Goal: Task Accomplishment & Management: Use online tool/utility

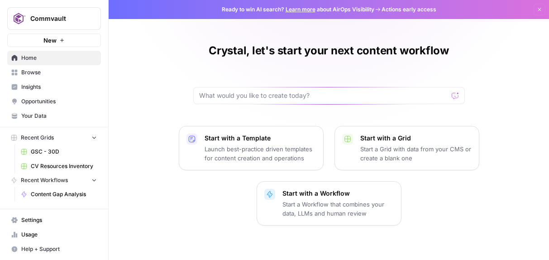
click at [25, 58] on span "Home" at bounding box center [59, 58] width 76 height 8
click at [48, 150] on span "GSC - 30D" at bounding box center [64, 152] width 66 height 8
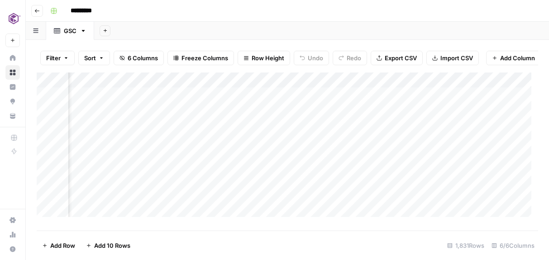
scroll to position [0, 103]
drag, startPoint x: 326, startPoint y: 83, endPoint x: 251, endPoint y: 88, distance: 75.3
click at [251, 88] on div "Add Column" at bounding box center [288, 147] width 502 height 151
drag, startPoint x: 333, startPoint y: 86, endPoint x: 187, endPoint y: 92, distance: 146.0
click at [187, 92] on div "Add Column" at bounding box center [288, 147] width 502 height 151
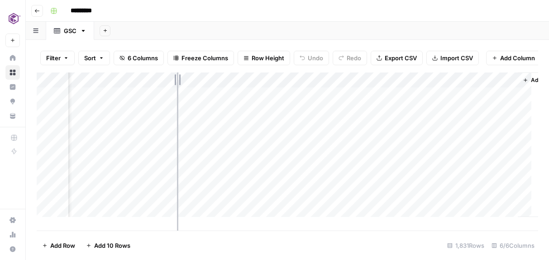
drag, startPoint x: 188, startPoint y: 87, endPoint x: 177, endPoint y: 77, distance: 13.8
click at [177, 77] on div "Filter Sort 6 Columns Freeze Columns Row Height Undo Redo Export CSV Import CSV…" at bounding box center [288, 150] width 524 height 220
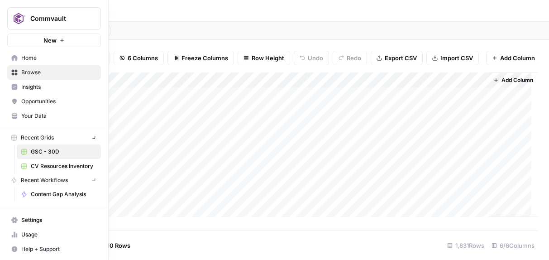
click at [13, 58] on icon at bounding box center [15, 58] width 6 height 6
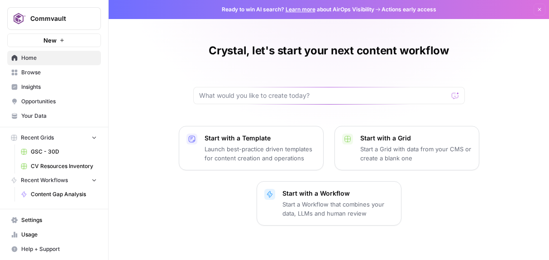
click at [25, 58] on span "Home" at bounding box center [59, 58] width 76 height 8
click at [34, 72] on span "Browse" at bounding box center [59, 72] width 76 height 8
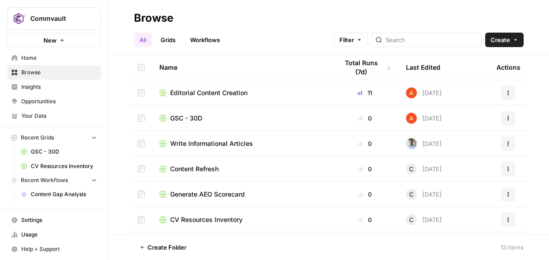
click at [230, 91] on span "Editorial Content Creation" at bounding box center [208, 92] width 77 height 9
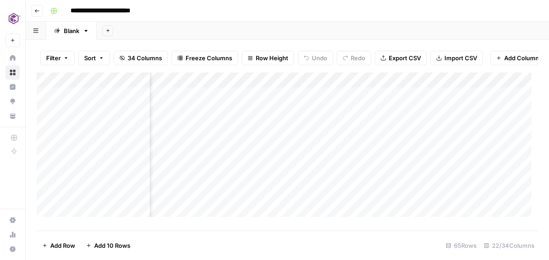
scroll to position [0, 747]
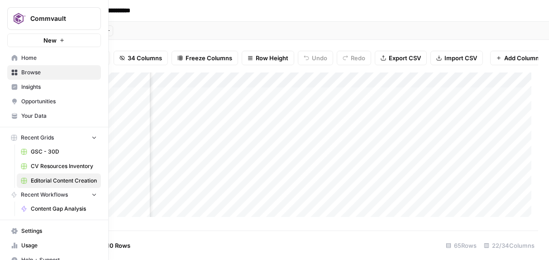
click at [28, 57] on span "Home" at bounding box center [59, 58] width 76 height 8
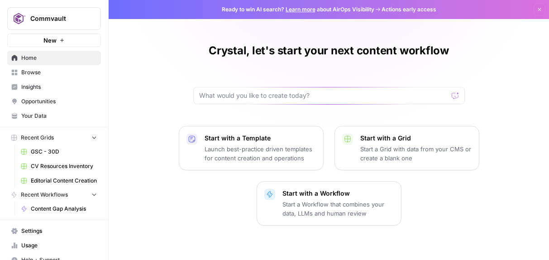
click at [254, 152] on p "Launch best-practice driven templates for content creation and operations" at bounding box center [260, 154] width 111 height 18
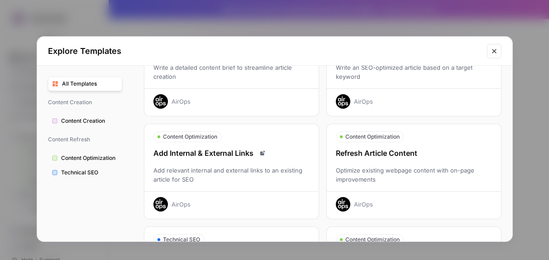
scroll to position [83, 0]
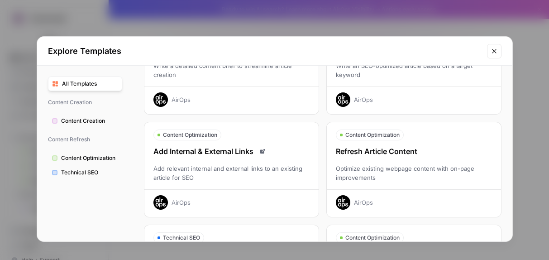
click at [94, 155] on span "Content Optimization" at bounding box center [89, 158] width 57 height 8
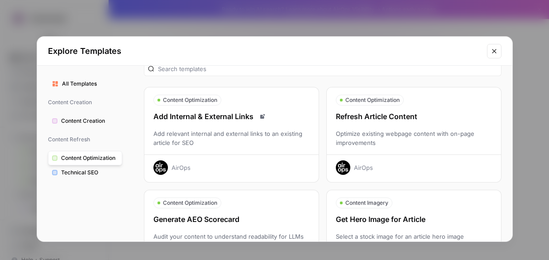
scroll to position [13, 0]
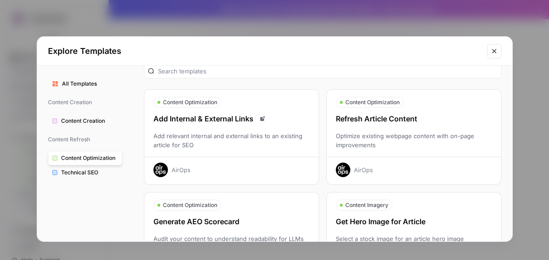
click at [238, 116] on div "Add Internal & External Links" at bounding box center [232, 118] width 174 height 11
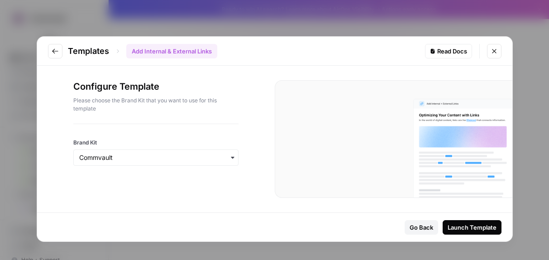
click at [480, 229] on div "Launch Template" at bounding box center [472, 227] width 49 height 9
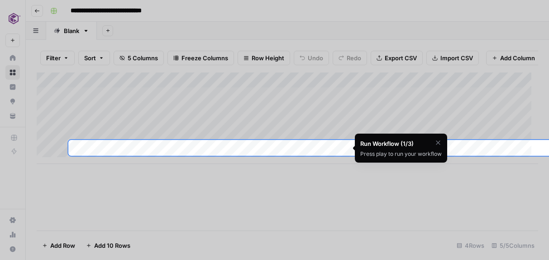
click at [73, 11] on div at bounding box center [274, 70] width 549 height 140
click at [35, 30] on div at bounding box center [274, 70] width 549 height 140
click at [87, 28] on div at bounding box center [274, 70] width 549 height 140
click at [86, 29] on div at bounding box center [274, 70] width 549 height 140
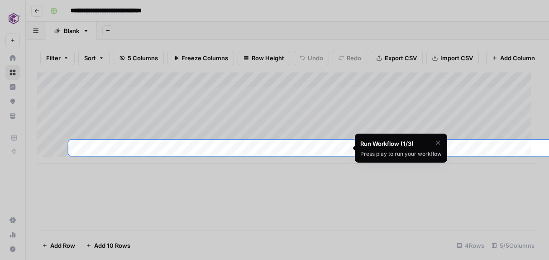
click at [85, 30] on div at bounding box center [274, 70] width 549 height 140
click at [55, 10] on div at bounding box center [274, 70] width 549 height 140
click at [75, 10] on div at bounding box center [274, 70] width 549 height 140
click at [115, 85] on div at bounding box center [274, 70] width 549 height 140
click at [123, 101] on div at bounding box center [274, 70] width 549 height 140
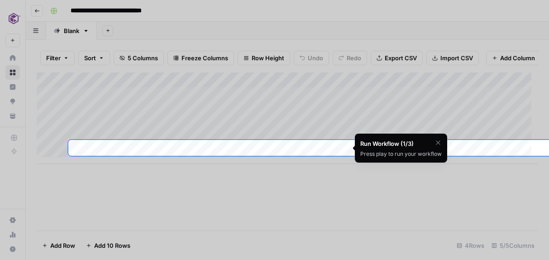
click at [413, 153] on div "Press play to run your workflow" at bounding box center [402, 154] width 82 height 8
click at [258, 133] on div at bounding box center [274, 70] width 549 height 140
click at [226, 130] on div at bounding box center [274, 70] width 549 height 140
click at [285, 147] on div "Add Column" at bounding box center [288, 118] width 502 height 92
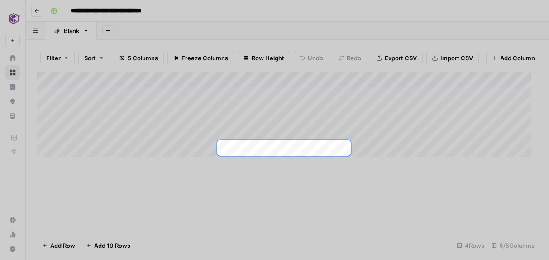
drag, startPoint x: 226, startPoint y: 167, endPoint x: 429, endPoint y: 149, distance: 203.2
click at [429, 260] on div at bounding box center [274, 260] width 549 height 0
drag, startPoint x: 323, startPoint y: 169, endPoint x: 405, endPoint y: 172, distance: 82.1
drag, startPoint x: 315, startPoint y: 168, endPoint x: 412, endPoint y: 166, distance: 96.5
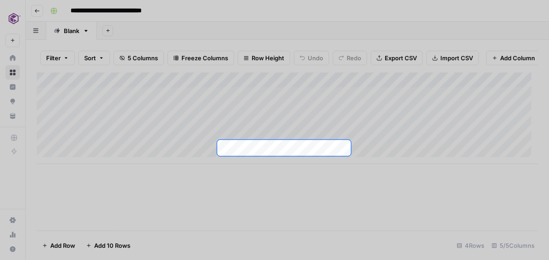
drag, startPoint x: 167, startPoint y: 91, endPoint x: 157, endPoint y: 85, distance: 11.4
click at [157, 85] on div at bounding box center [274, 70] width 549 height 140
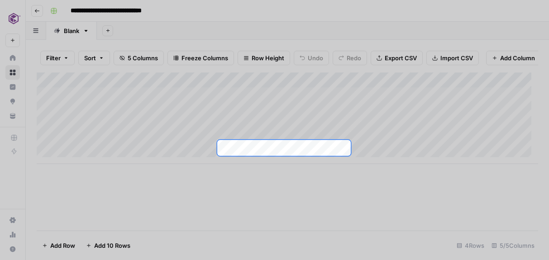
click at [38, 11] on div at bounding box center [274, 70] width 549 height 140
click at [36, 12] on div at bounding box center [274, 70] width 549 height 140
click at [11, 73] on div at bounding box center [274, 70] width 549 height 140
click at [13, 36] on div at bounding box center [274, 70] width 549 height 140
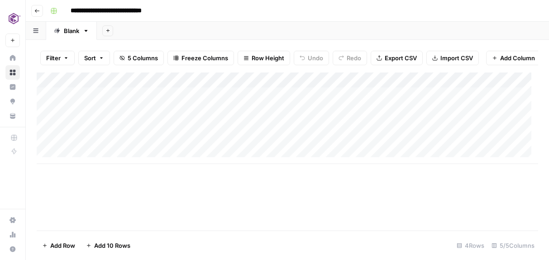
click at [86, 30] on icon "button" at bounding box center [86, 31] width 3 height 2
click at [119, 59] on span "Duplicate Sheet" at bounding box center [122, 60] width 43 height 9
click at [139, 30] on icon "button" at bounding box center [136, 31] width 3 height 2
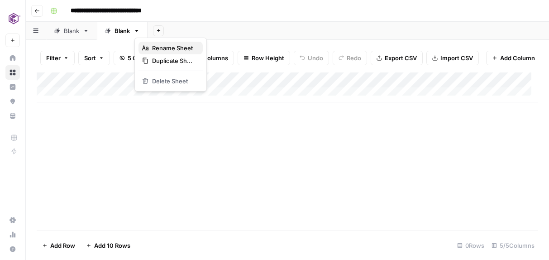
click at [160, 50] on span "Rename Sheet" at bounding box center [173, 47] width 43 height 9
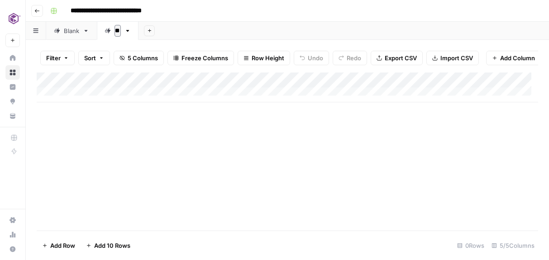
type input "*"
type input "**********"
click at [87, 31] on icon at bounding box center [86, 31] width 6 height 6
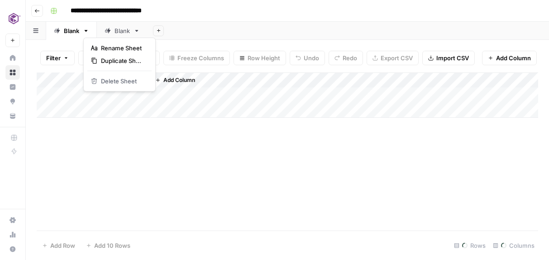
click at [87, 31] on icon "button" at bounding box center [86, 31] width 6 height 6
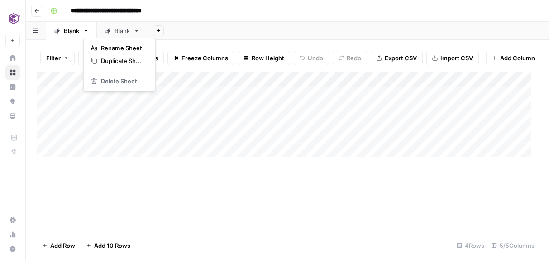
click at [121, 35] on link "Blank" at bounding box center [122, 31] width 51 height 18
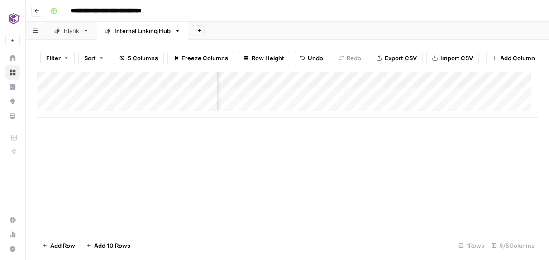
scroll to position [7, 0]
click at [100, 110] on div "Add Column" at bounding box center [288, 94] width 502 height 45
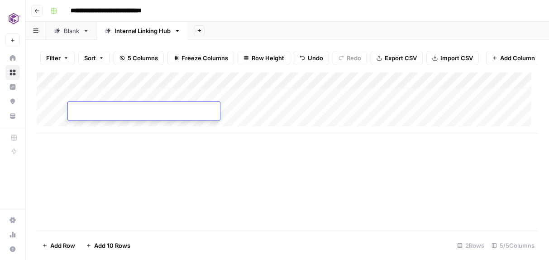
click at [128, 109] on input at bounding box center [144, 112] width 145 height 11
paste input "**********"
type input "**********"
click at [248, 179] on div "Add Column" at bounding box center [288, 151] width 502 height 158
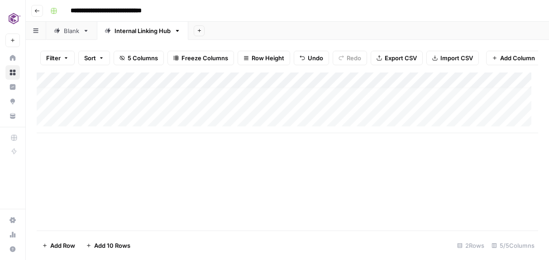
click at [185, 95] on div "Add Column" at bounding box center [288, 102] width 502 height 61
click at [188, 113] on div "Add Column" at bounding box center [288, 102] width 502 height 61
click at [181, 94] on div "Add Column" at bounding box center [288, 102] width 502 height 61
click at [264, 235] on footer "Add Row Add 10 Rows 2 Rows 5/5 Columns" at bounding box center [288, 245] width 502 height 29
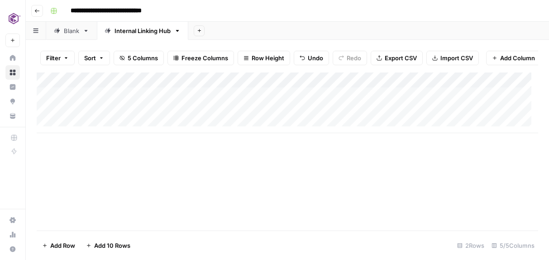
click at [151, 101] on div "Add Column" at bounding box center [288, 102] width 502 height 61
click at [155, 106] on div "Add Column" at bounding box center [288, 102] width 502 height 61
click at [284, 196] on div "Add Column" at bounding box center [288, 151] width 502 height 158
click at [96, 96] on div "Add Column" at bounding box center [288, 102] width 502 height 61
click at [146, 100] on div "Add Column" at bounding box center [288, 102] width 502 height 61
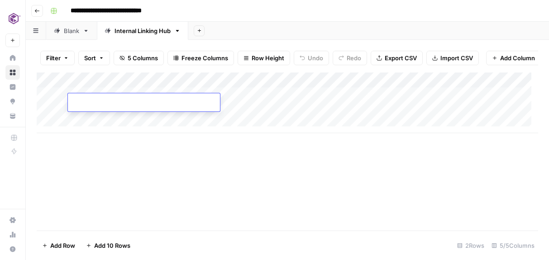
type input "**********"
click at [257, 169] on div "Add Column" at bounding box center [288, 151] width 502 height 158
click at [284, 101] on div "Add Column" at bounding box center [288, 102] width 502 height 61
click at [265, 103] on div "Add Column" at bounding box center [288, 102] width 502 height 61
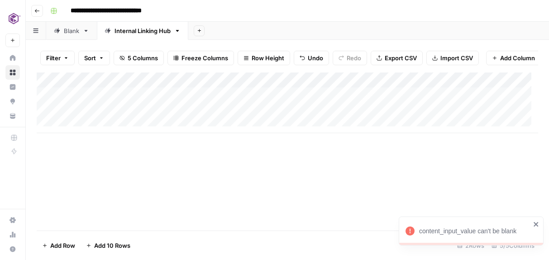
click at [265, 83] on div "Add Column" at bounding box center [288, 102] width 502 height 61
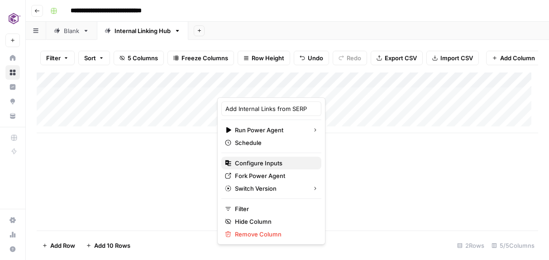
click at [263, 162] on span "Configure Inputs" at bounding box center [274, 163] width 79 height 9
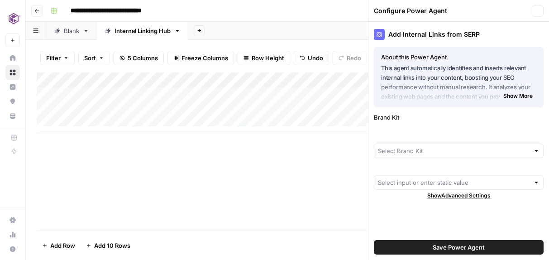
type input "Commvault"
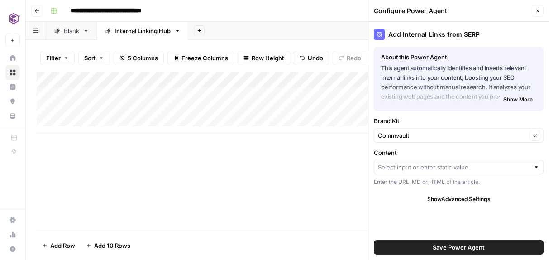
click at [523, 96] on span "Show More" at bounding box center [518, 100] width 29 height 8
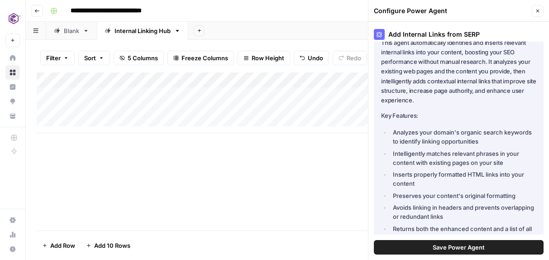
scroll to position [154, 0]
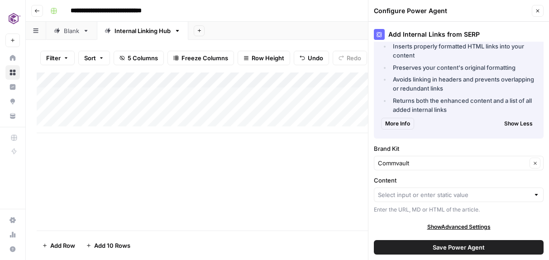
click at [225, 202] on div "Add Column" at bounding box center [288, 151] width 502 height 158
click at [260, 191] on div "Add Column" at bounding box center [288, 151] width 502 height 158
click at [537, 10] on icon "button" at bounding box center [538, 11] width 3 height 3
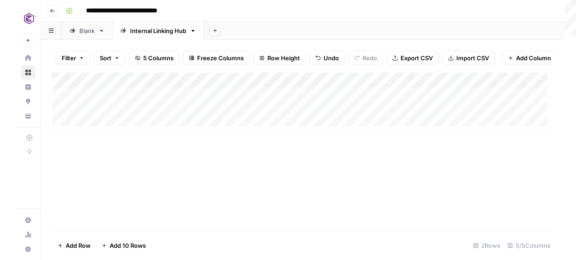
scroll to position [0, 0]
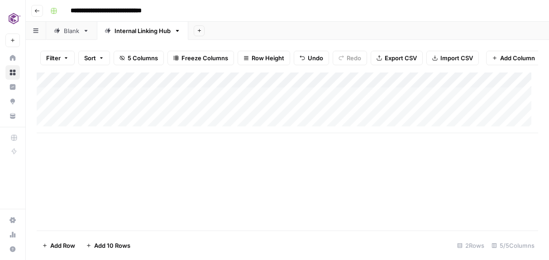
click at [158, 83] on div "Add Column" at bounding box center [288, 102] width 502 height 61
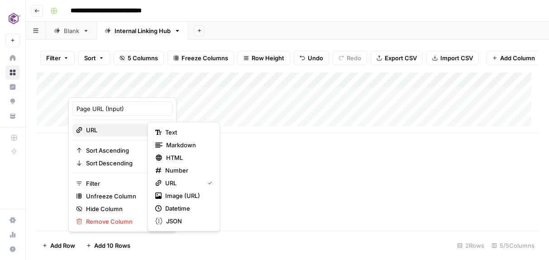
click at [140, 133] on div "URL" at bounding box center [122, 129] width 93 height 9
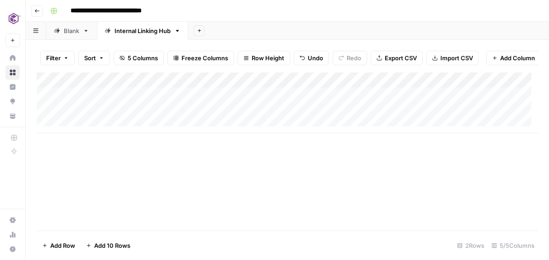
click at [308, 178] on div "Add Column" at bounding box center [288, 151] width 502 height 158
click at [248, 89] on div "Add Column" at bounding box center [288, 102] width 502 height 61
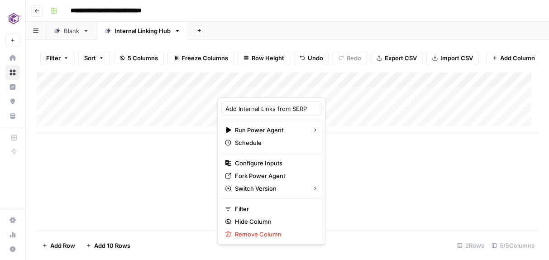
click at [331, 87] on div at bounding box center [284, 88] width 134 height 18
click at [333, 87] on div at bounding box center [284, 88] width 134 height 18
click at [343, 86] on div at bounding box center [284, 88] width 134 height 18
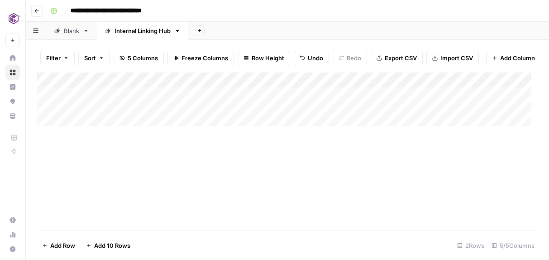
click at [367, 169] on div "Add Column" at bounding box center [288, 151] width 502 height 158
click at [343, 87] on div "Add Column" at bounding box center [288, 102] width 502 height 61
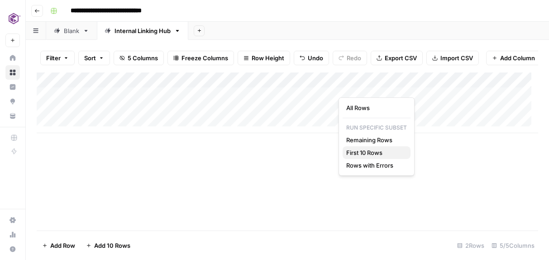
click at [361, 150] on span "First 10 Rows" at bounding box center [375, 152] width 57 height 9
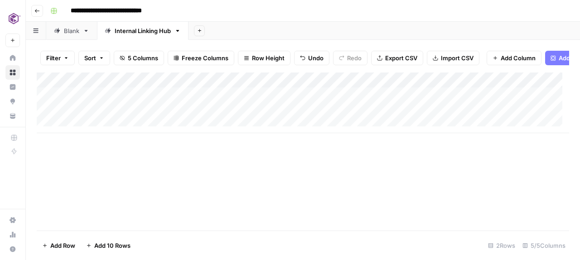
click at [226, 87] on div "Add Column" at bounding box center [303, 102] width 532 height 61
click at [549, 222] on div "Add Column" at bounding box center [303, 151] width 532 height 158
click at [37, 10] on icon "button" at bounding box center [36, 10] width 5 height 5
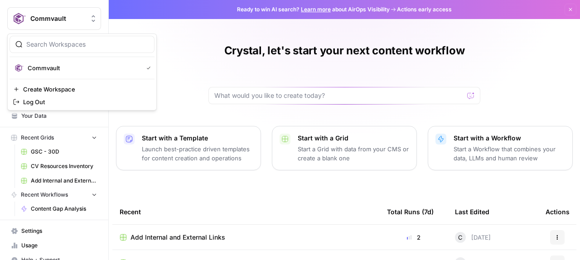
click at [27, 29] on button "Commvault" at bounding box center [54, 18] width 94 height 23
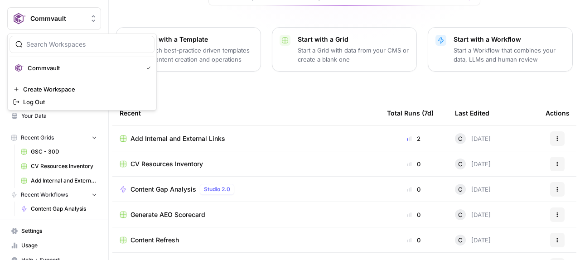
scroll to position [137, 0]
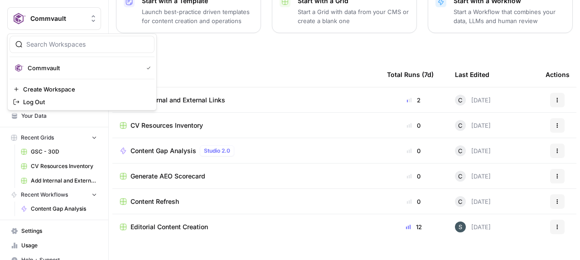
click at [226, 99] on div "Add Internal and External Links" at bounding box center [246, 100] width 253 height 9
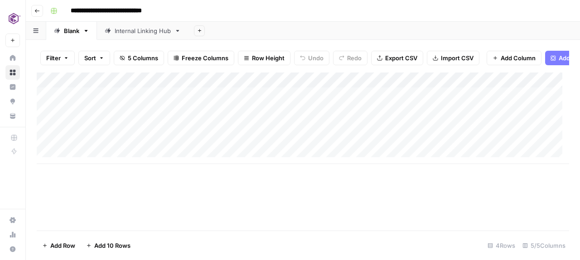
click at [148, 28] on div "Internal Linking Hub" at bounding box center [143, 30] width 56 height 9
click at [178, 33] on icon "button" at bounding box center [177, 31] width 6 height 6
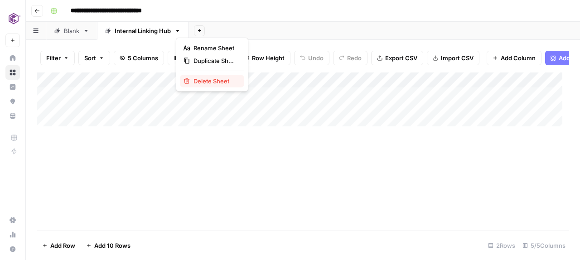
click at [206, 80] on span "Delete Sheet" at bounding box center [214, 81] width 43 height 9
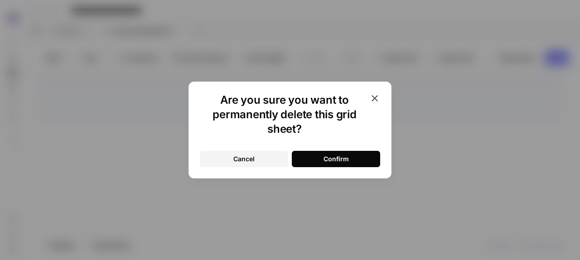
click at [304, 124] on h1 "Are you sure you want to permanently delete this grid sheet?" at bounding box center [284, 114] width 169 height 43
click at [333, 128] on h1 "Are you sure you want to permanently delete this grid sheet?" at bounding box center [284, 114] width 169 height 43
click at [339, 130] on h1 "Are you sure you want to permanently delete this grid sheet?" at bounding box center [284, 114] width 169 height 43
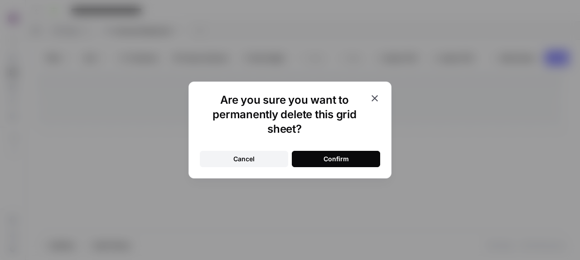
click at [339, 130] on h1 "Are you sure you want to permanently delete this grid sheet?" at bounding box center [284, 114] width 169 height 43
click at [338, 90] on div "Are you sure you want to permanently delete this grid sheet? Cancel Confirm" at bounding box center [289, 130] width 203 height 97
drag, startPoint x: 331, startPoint y: 120, endPoint x: 336, endPoint y: 130, distance: 11.0
click at [332, 123] on h1 "Are you sure you want to permanently delete this grid sheet?" at bounding box center [284, 114] width 169 height 43
click at [337, 130] on h1 "Are you sure you want to permanently delete this grid sheet?" at bounding box center [284, 114] width 169 height 43
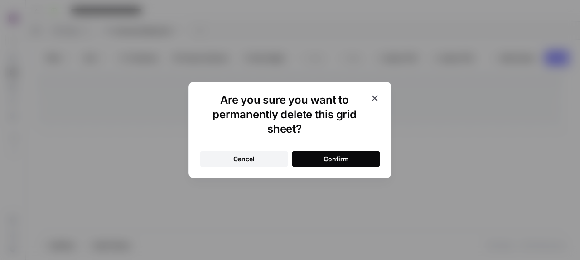
drag, startPoint x: 337, startPoint y: 130, endPoint x: 343, endPoint y: 118, distance: 14.2
click at [337, 130] on h1 "Are you sure you want to permanently delete this grid sheet?" at bounding box center [284, 114] width 169 height 43
click at [375, 65] on div "Are you sure you want to permanently delete this grid sheet? Cancel Confirm" at bounding box center [290, 130] width 580 height 260
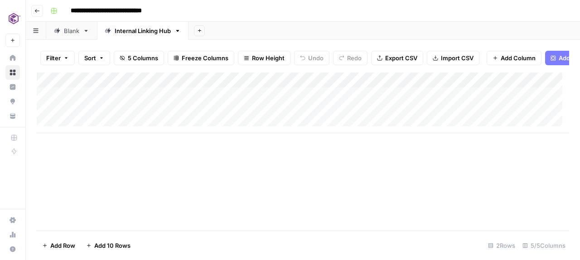
click at [77, 34] on div "Blank" at bounding box center [71, 30] width 15 height 9
click at [179, 29] on icon at bounding box center [177, 31] width 6 height 6
click at [179, 29] on icon "button" at bounding box center [177, 31] width 6 height 6
click at [211, 80] on span "Delete Sheet" at bounding box center [214, 81] width 43 height 9
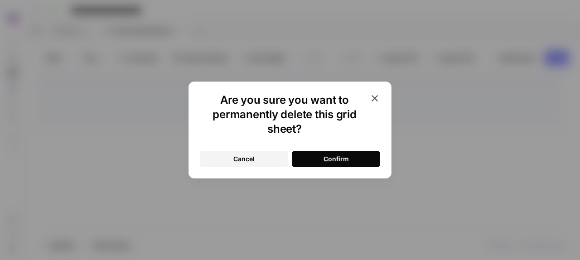
click at [332, 136] on div "Are you sure you want to permanently delete this grid sheet? Cancel Confirm" at bounding box center [289, 130] width 203 height 97
click at [333, 132] on h1 "Are you sure you want to permanently delete this grid sheet?" at bounding box center [284, 114] width 169 height 43
click at [334, 131] on h1 "Are you sure you want to permanently delete this grid sheet?" at bounding box center [284, 114] width 169 height 43
drag, startPoint x: 335, startPoint y: 128, endPoint x: 343, endPoint y: 120, distance: 11.2
click at [337, 127] on h1 "Are you sure you want to permanently delete this grid sheet?" at bounding box center [284, 114] width 169 height 43
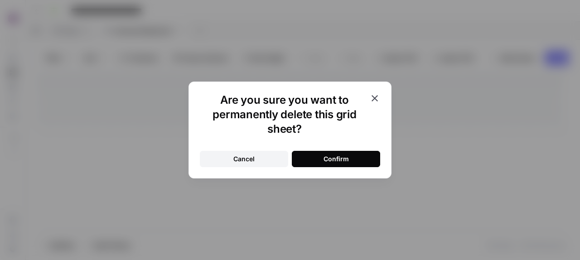
click at [356, 108] on h1 "Are you sure you want to permanently delete this grid sheet?" at bounding box center [284, 114] width 169 height 43
click at [375, 67] on div "Are you sure you want to permanently delete this grid sheet? Cancel Confirm" at bounding box center [290, 130] width 580 height 260
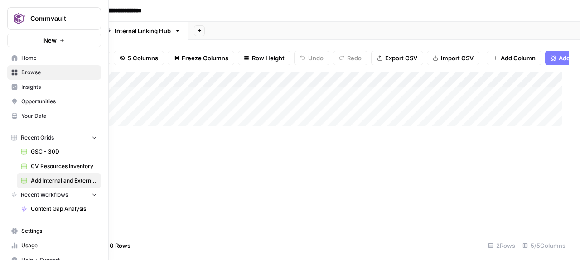
click at [25, 33] on div "Commvault New" at bounding box center [54, 23] width 108 height 47
click at [33, 70] on span "Browse" at bounding box center [59, 72] width 76 height 8
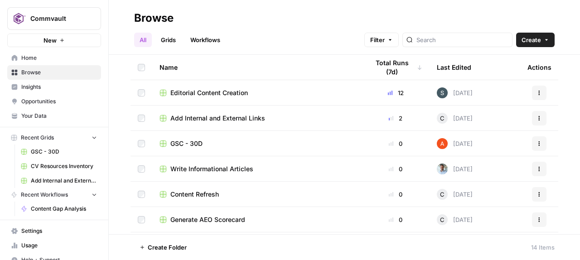
click at [33, 70] on span "Browse" at bounding box center [59, 72] width 76 height 8
click at [221, 117] on span "Add Internal and External Links" at bounding box center [217, 118] width 95 height 9
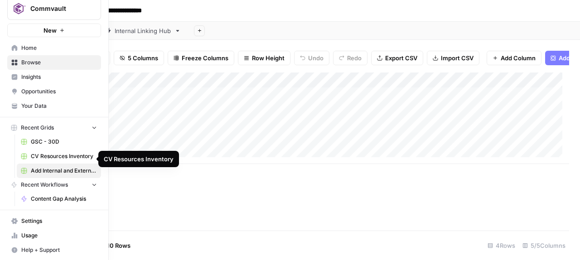
scroll to position [11, 0]
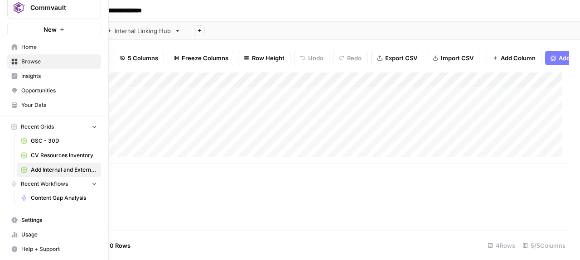
click at [43, 188] on span "Recent Workflows" at bounding box center [44, 184] width 47 height 8
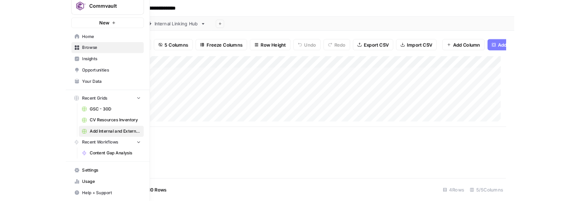
scroll to position [0, 0]
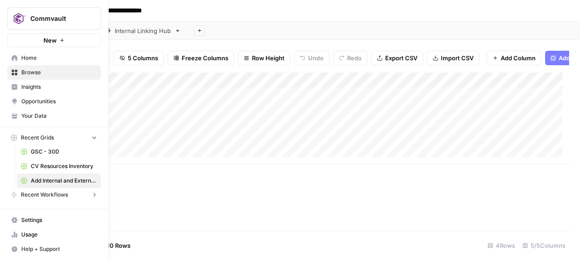
click at [43, 188] on link "Add Internal and External Links" at bounding box center [59, 180] width 84 height 14
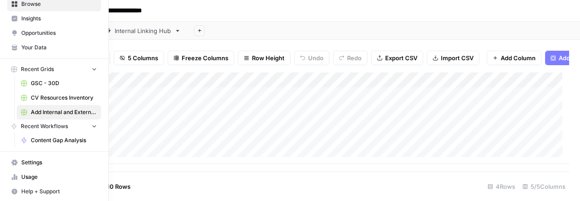
scroll to position [70, 0]
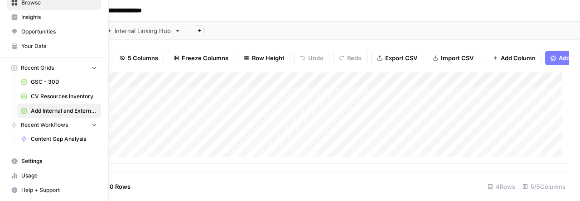
click at [15, 177] on icon at bounding box center [15, 176] width 2 height 6
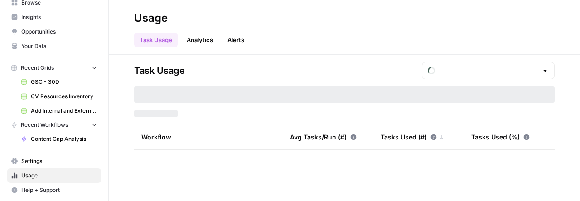
type input "September Tasks"
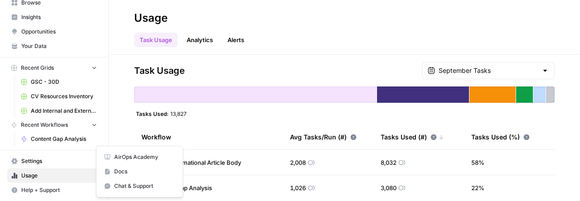
click at [43, 183] on button "Help + Support" at bounding box center [54, 190] width 94 height 14
click at [128, 156] on span "AirOps Academy" at bounding box center [144, 157] width 61 height 8
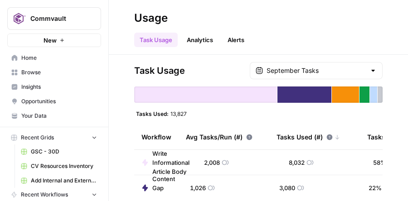
click at [30, 61] on span "Home" at bounding box center [59, 58] width 76 height 8
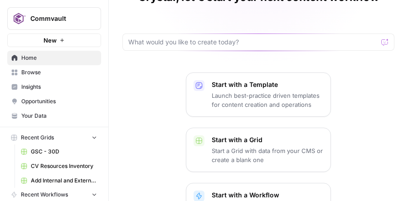
scroll to position [100, 0]
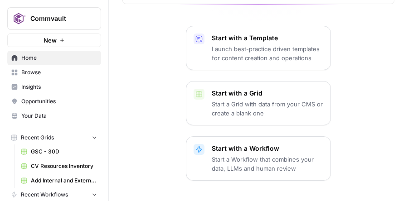
click at [237, 162] on p "Start a Workflow that combines your data, LLMs and human review" at bounding box center [267, 164] width 111 height 18
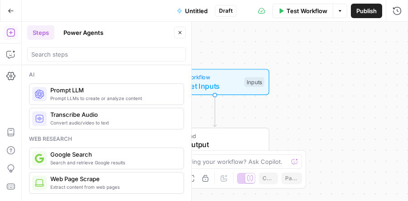
click at [179, 33] on icon "button" at bounding box center [179, 32] width 5 height 5
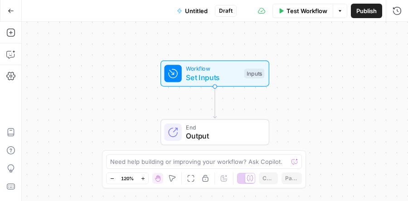
click at [202, 73] on span "Set Inputs" at bounding box center [213, 77] width 54 height 11
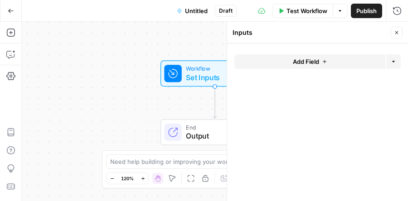
click at [304, 64] on span "Add Field" at bounding box center [306, 61] width 26 height 9
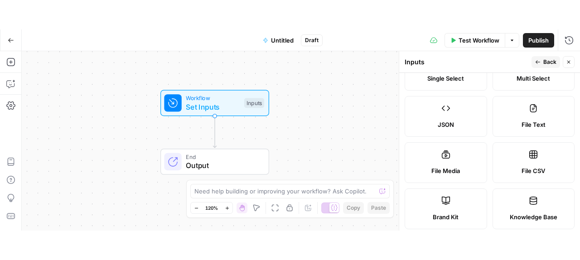
scroll to position [87, 0]
